Goal: Transaction & Acquisition: Subscribe to service/newsletter

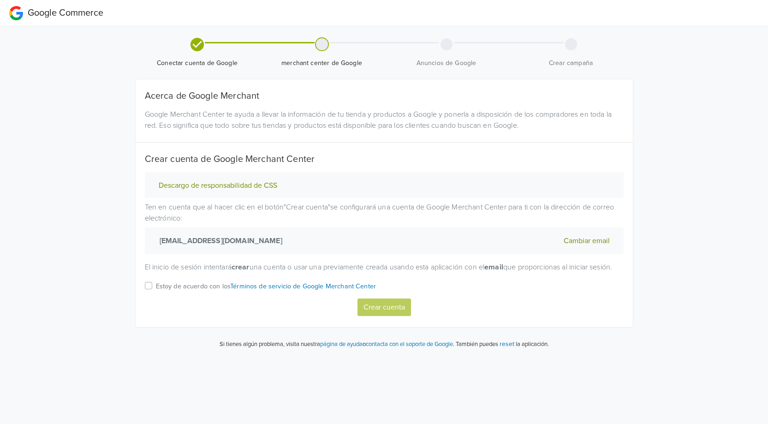
click at [150, 299] on div "Estoy de acuerdo con los Términos de servicio de Google Merchant Center" at bounding box center [384, 289] width 479 height 18
click at [149, 293] on div "Estoy de acuerdo con los Términos de servicio de Google Merchant Center" at bounding box center [384, 289] width 479 height 18
click at [156, 298] on label "Estoy de acuerdo con los Términos de servicio de Google Merchant Center" at bounding box center [266, 289] width 221 height 18
click at [0, 0] on input "Estoy de acuerdo con los Términos de servicio de Google Merchant Center" at bounding box center [0, 0] width 0 height 0
drag, startPoint x: 200, startPoint y: 44, endPoint x: 192, endPoint y: 49, distance: 9.7
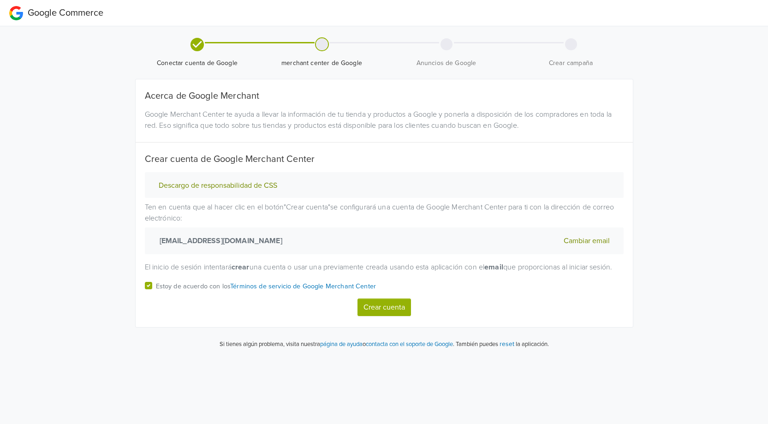
click at [200, 44] on icon at bounding box center [197, 43] width 13 height 13
click at [573, 240] on button "Cambiar email" at bounding box center [587, 241] width 52 height 12
click at [582, 239] on button "Cambiar email" at bounding box center [587, 241] width 52 height 12
click at [122, 240] on div "Conectar cuenta de Google merchant center de Google Anuncios de Google Crear ca…" at bounding box center [384, 191] width 526 height 330
click at [156, 299] on label "Estoy de acuerdo con los Términos de servicio de Google Merchant Center" at bounding box center [266, 289] width 221 height 18
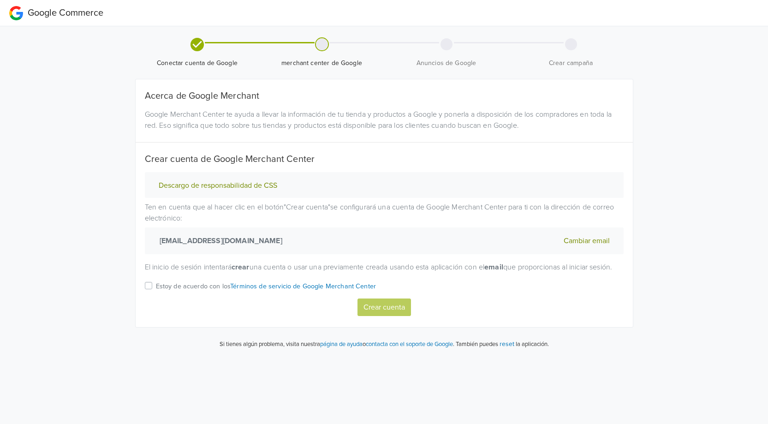
click at [0, 0] on input "Estoy de acuerdo con los Términos de servicio de Google Merchant Center" at bounding box center [0, 0] width 0 height 0
click at [360, 316] on button "Crear cuenta" at bounding box center [385, 308] width 54 height 18
select select "es"
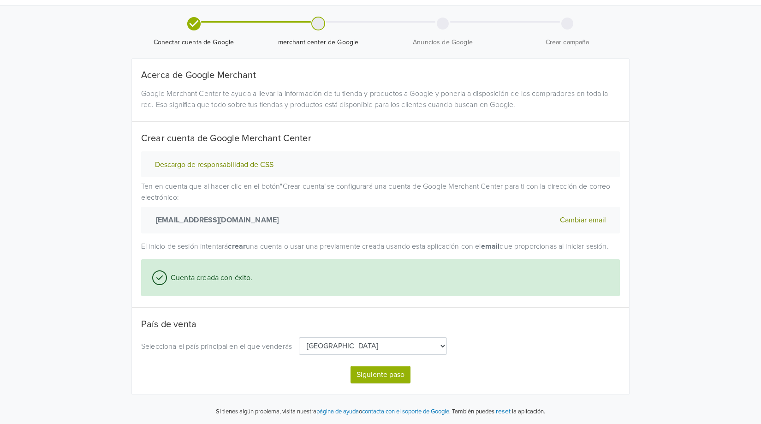
scroll to position [32, 0]
click at [376, 373] on button "Siguiente paso" at bounding box center [381, 375] width 60 height 18
select select "es"
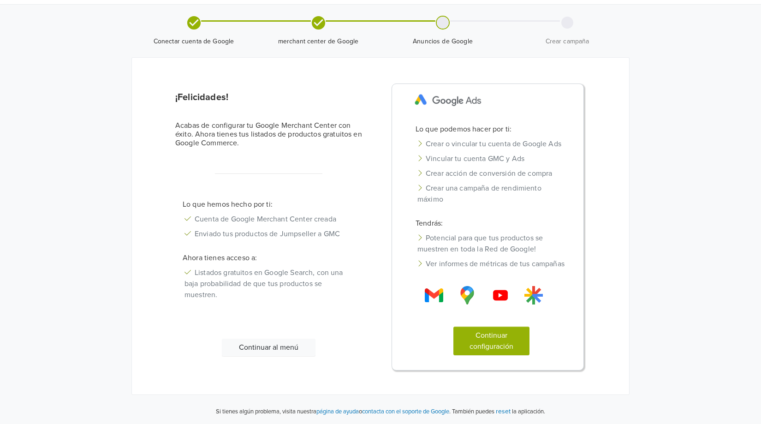
click at [478, 350] on button "Continuar configuración" at bounding box center [492, 341] width 77 height 29
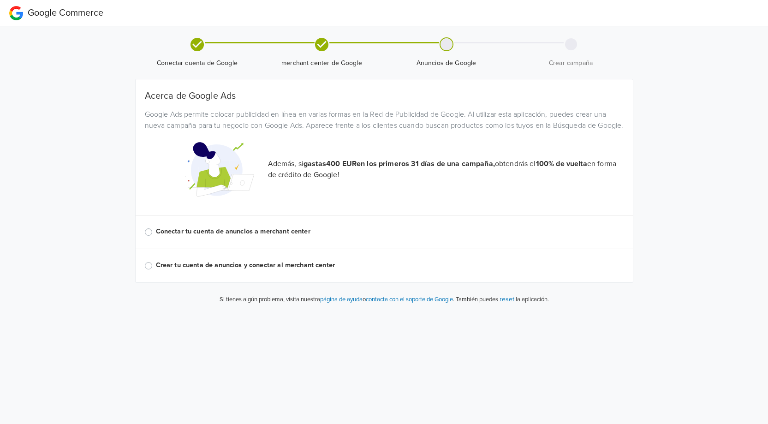
click at [156, 270] on label "Crear tu cuenta de anuncios y conectar al merchant center" at bounding box center [390, 265] width 468 height 10
click at [0, 0] on input "Crear tu cuenta de anuncios y conectar al merchant center" at bounding box center [0, 0] width 0 height 0
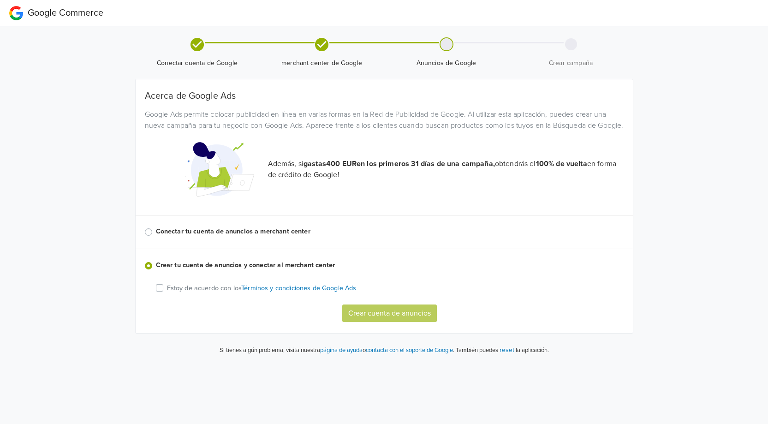
click at [167, 293] on label "Estoy de acuerdo con los Términos y condiciones de Google Ads" at bounding box center [262, 287] width 190 height 11
click at [0, 0] on input "Estoy de acuerdo con los Términos y condiciones de Google Ads" at bounding box center [0, 0] width 0 height 0
click at [408, 322] on button "Crear cuenta de anuncios" at bounding box center [389, 314] width 95 height 18
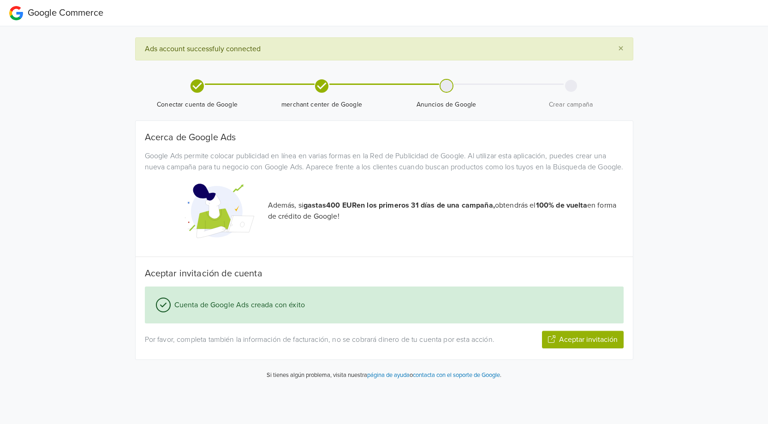
click at [555, 343] on icon "button" at bounding box center [551, 338] width 7 height 7
click at [580, 348] on button "Siguiente paso" at bounding box center [594, 340] width 60 height 18
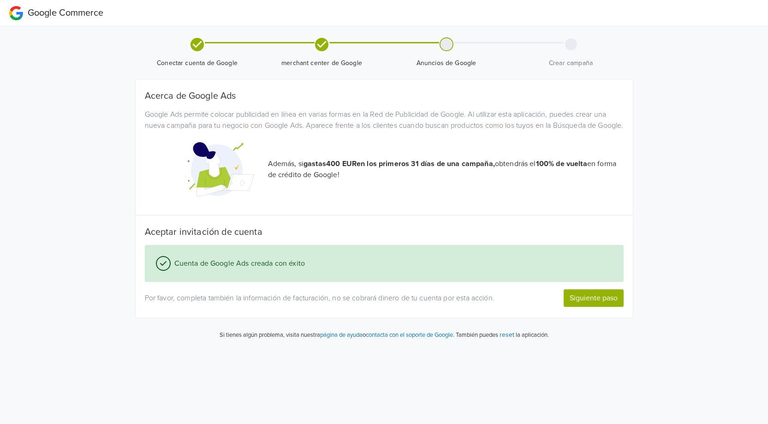
click at [575, 305] on button "Siguiente paso" at bounding box center [594, 298] width 60 height 18
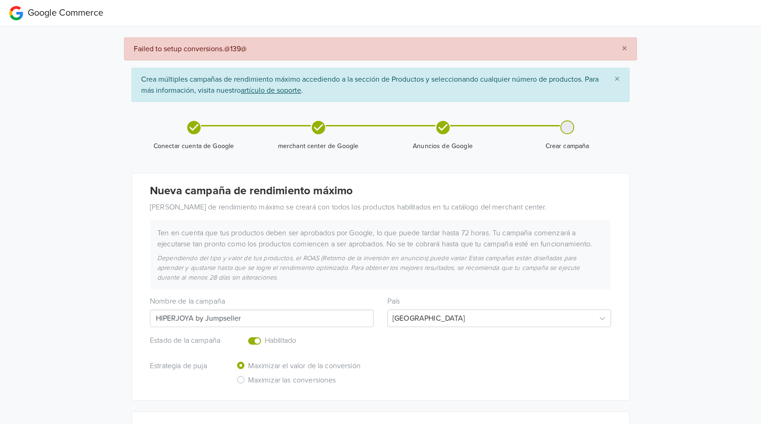
click at [273, 320] on input "HIPERJOYA by Jumpseller" at bounding box center [262, 319] width 224 height 18
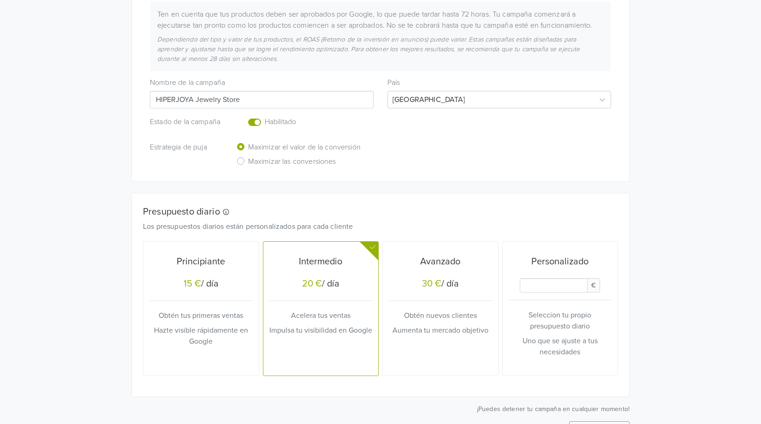
scroll to position [274, 0]
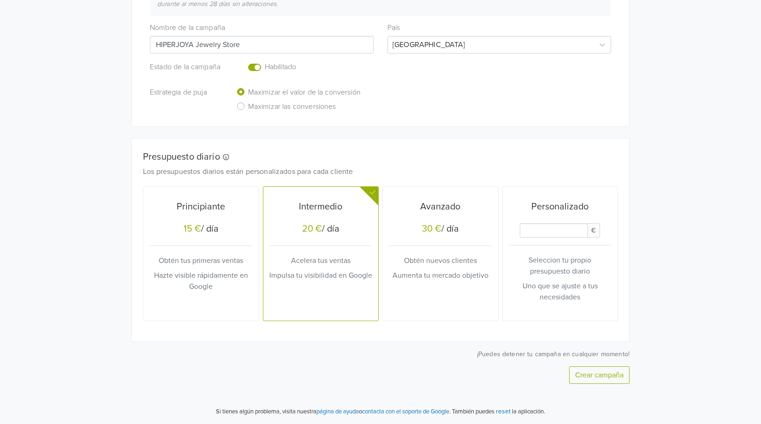
type input "HIPERJOYA Jewelry Store"
click at [187, 257] on p "Obtén tus primeras ventas" at bounding box center [201, 260] width 103 height 11
click at [593, 378] on button "Crear campaña" at bounding box center [599, 375] width 60 height 18
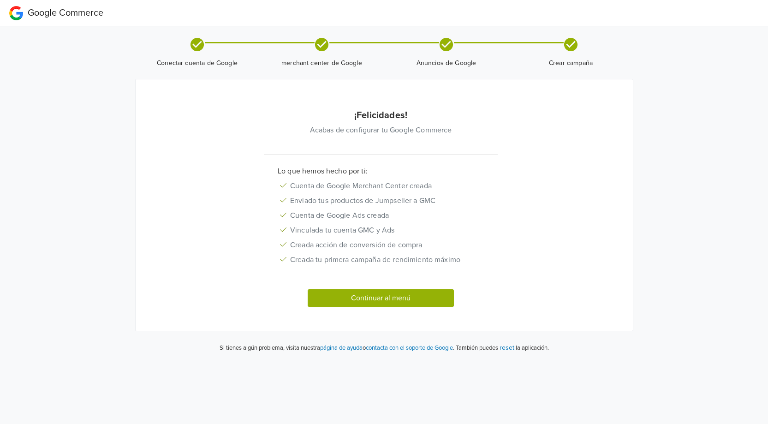
click at [386, 294] on button "Continuar al menú" at bounding box center [381, 298] width 147 height 18
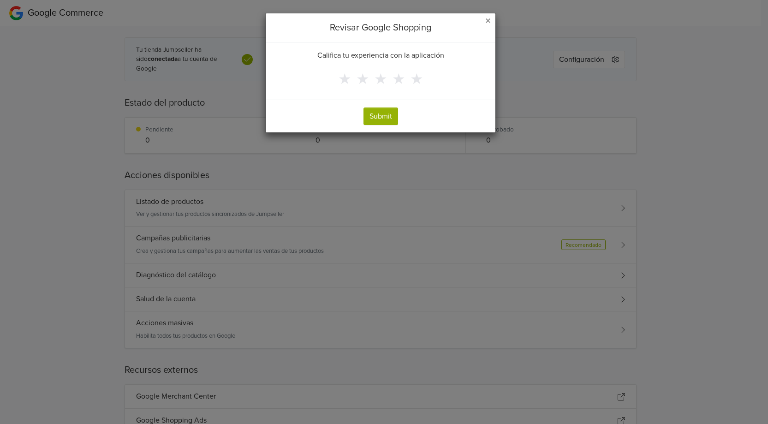
click at [389, 114] on button "Submit" at bounding box center [381, 117] width 35 height 18
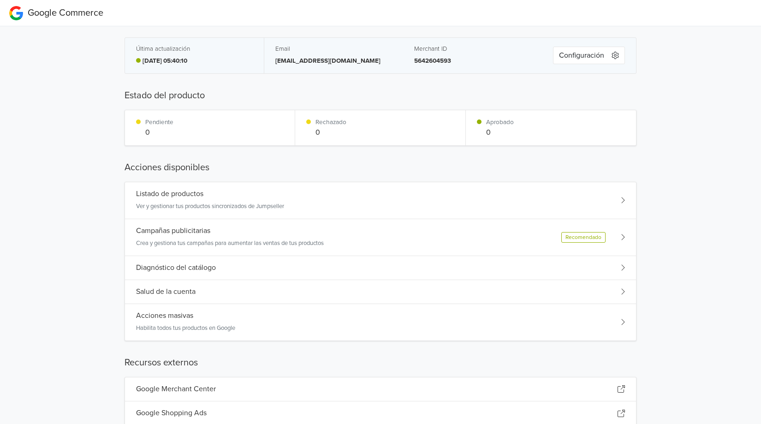
click at [619, 205] on div "Listado de productos Ver y gestionar tus productos sincronizados de Jumpseller" at bounding box center [380, 200] width 511 height 37
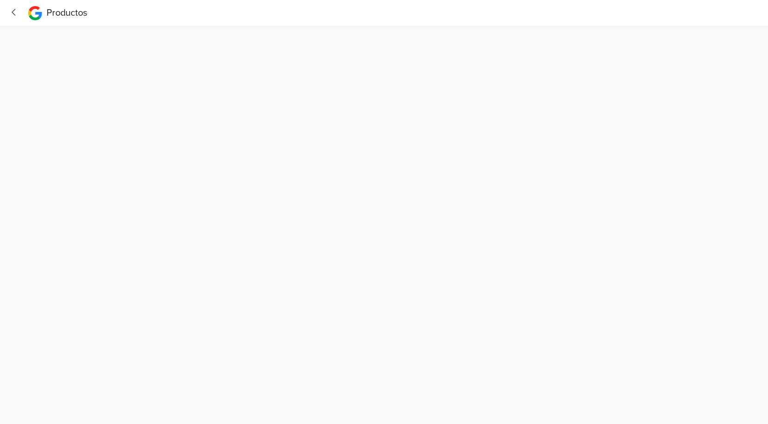
click at [13, 12] on icon "button" at bounding box center [14, 12] width 12 height 10
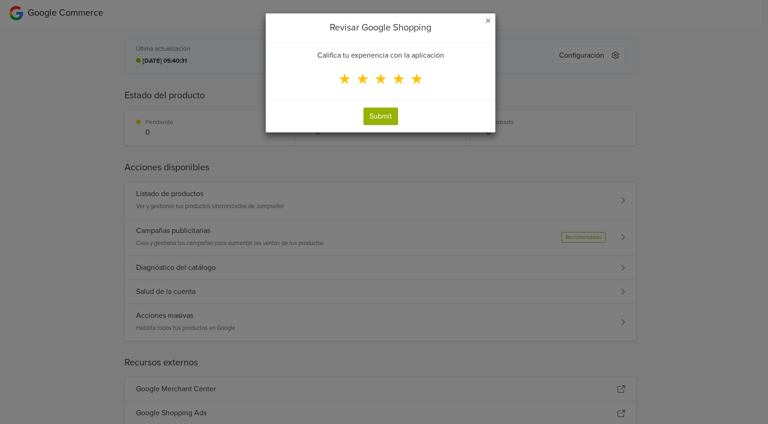
click at [414, 78] on span "★" at bounding box center [416, 80] width 13 height 18
click at [0, 0] on input "★" at bounding box center [0, 0] width 0 height 0
click at [383, 121] on button "Submit" at bounding box center [381, 117] width 35 height 18
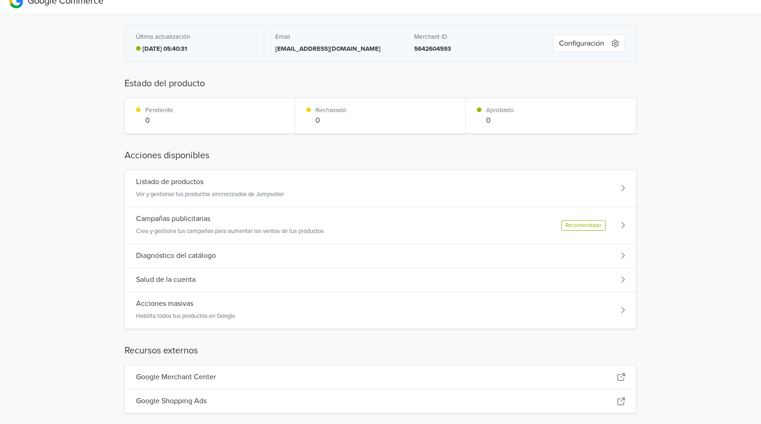
scroll to position [25, 0]
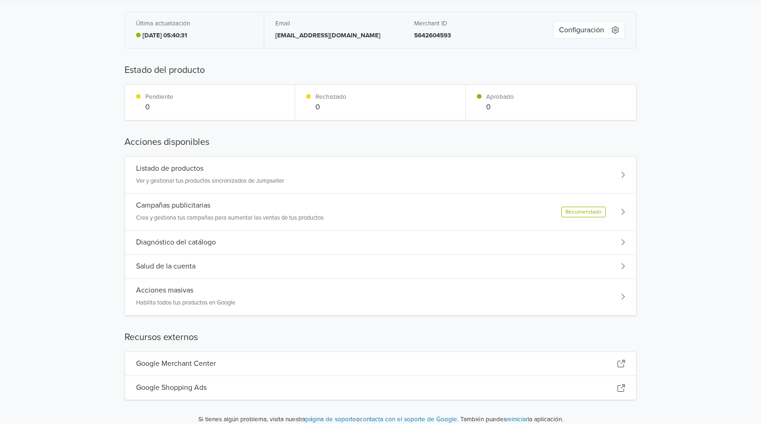
click at [167, 364] on h5 "Google Merchant Center" at bounding box center [176, 363] width 80 height 9
